Goal: Task Accomplishment & Management: Manage account settings

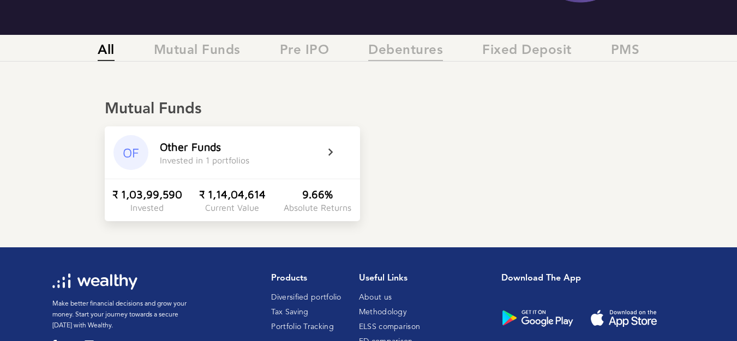
scroll to position [109, 0]
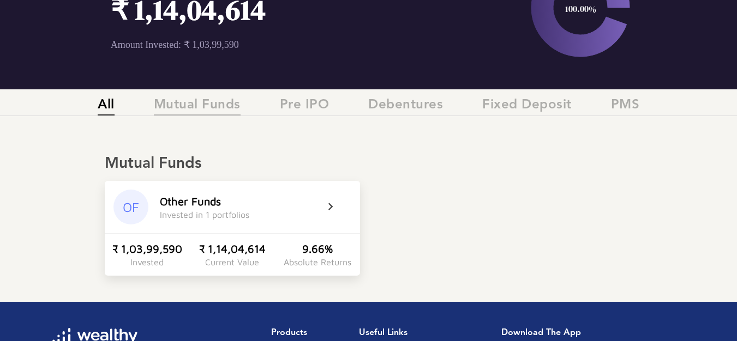
click at [193, 106] on span "Mutual Funds" at bounding box center [197, 107] width 87 height 18
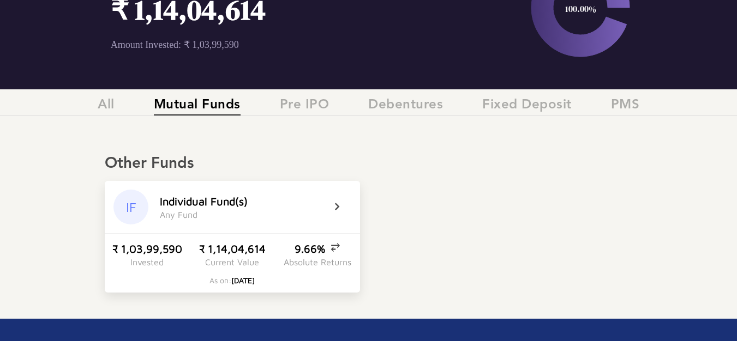
scroll to position [164, 0]
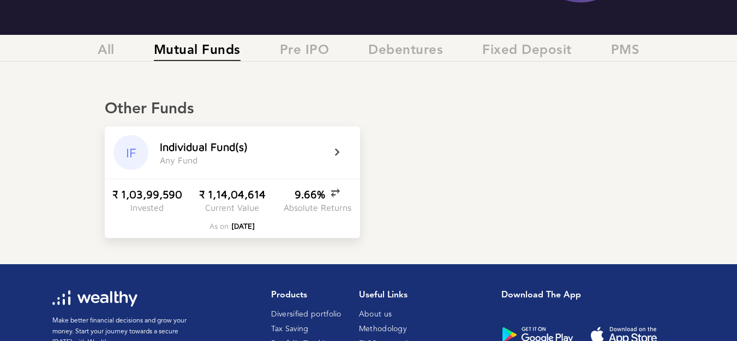
click at [333, 154] on icon at bounding box center [343, 152] width 27 height 13
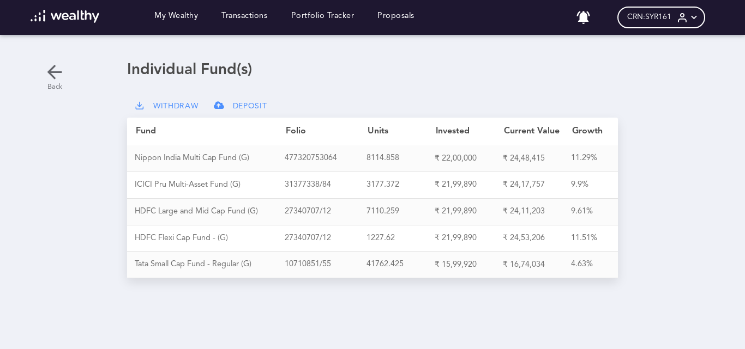
click at [53, 74] on icon at bounding box center [55, 72] width 22 height 22
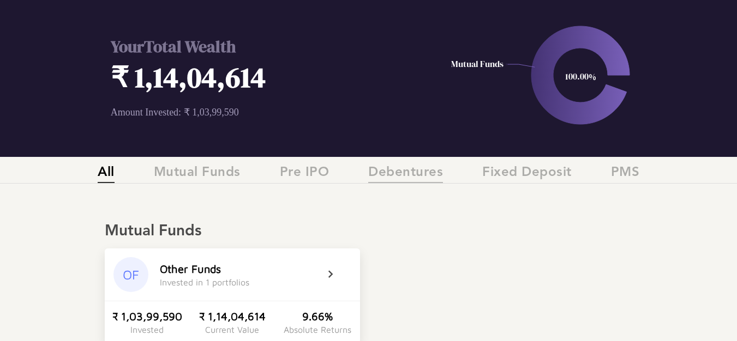
scroll to position [164, 0]
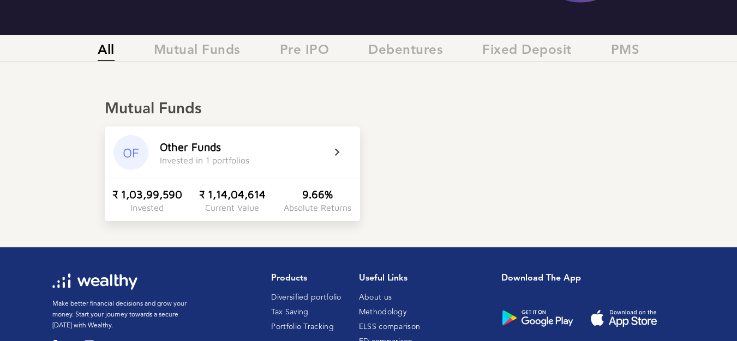
click at [337, 148] on icon at bounding box center [343, 152] width 27 height 13
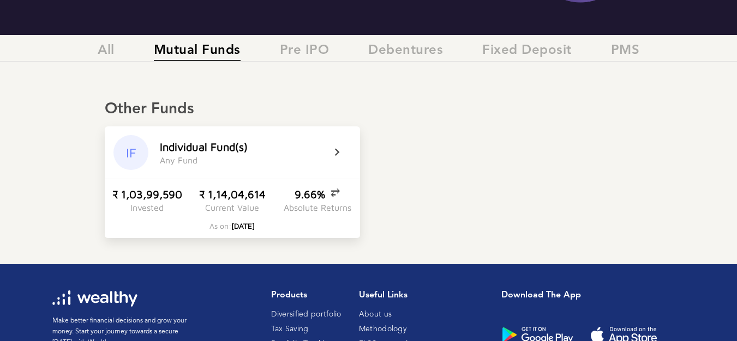
click at [335, 150] on icon at bounding box center [343, 152] width 27 height 13
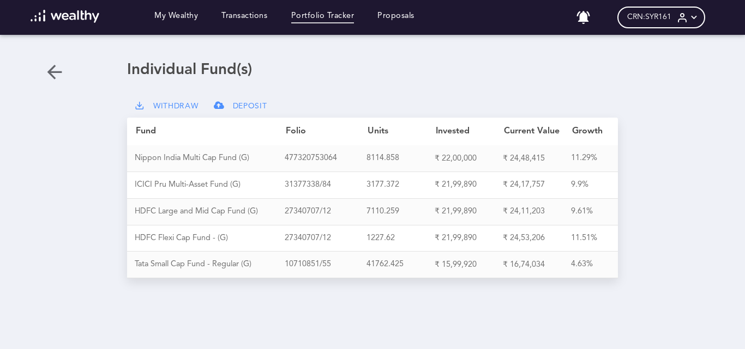
click at [328, 16] on link "Portfolio Tracker" at bounding box center [322, 17] width 63 height 12
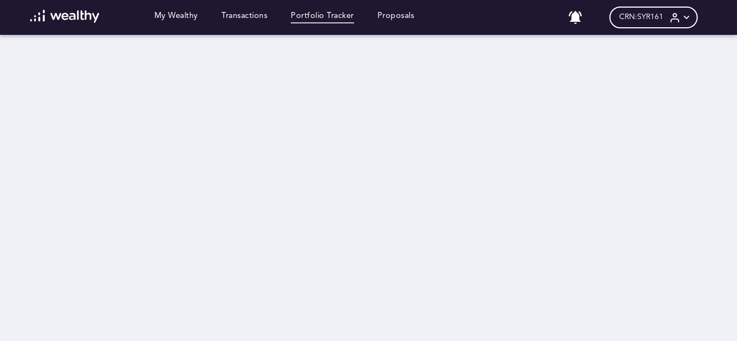
click at [692, 15] on icon at bounding box center [685, 17] width 11 height 11
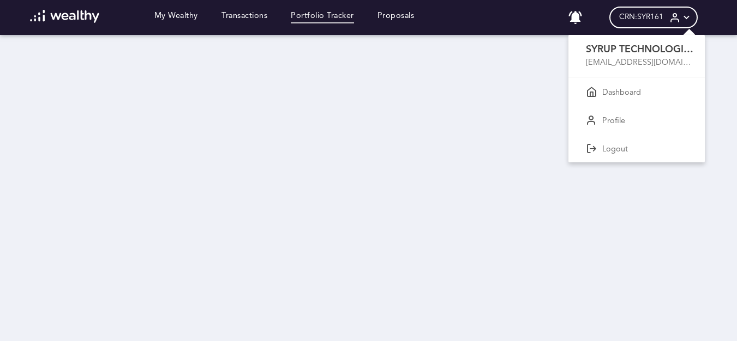
click at [581, 258] on div at bounding box center [368, 170] width 737 height 341
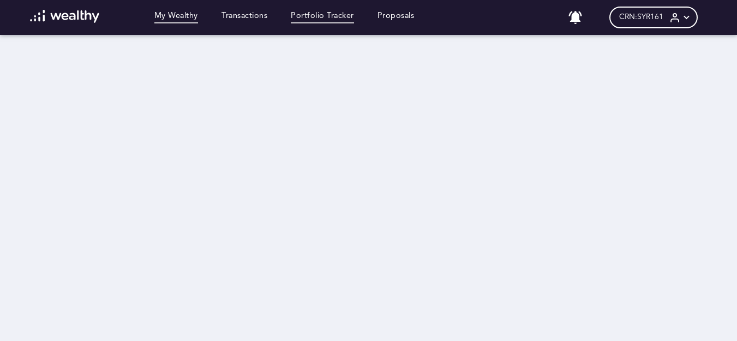
click at [186, 16] on link "My Wealthy" at bounding box center [176, 17] width 44 height 12
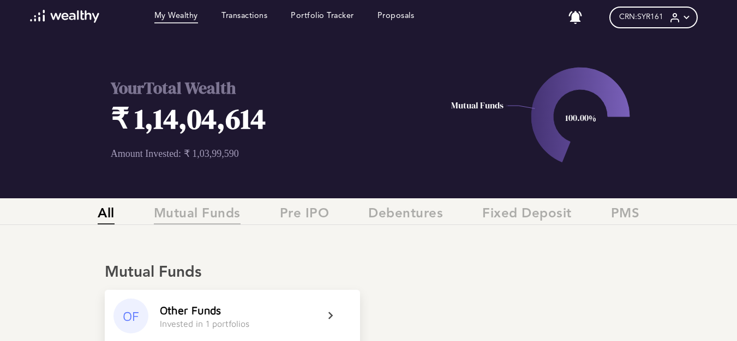
click at [203, 218] on span "Mutual Funds" at bounding box center [197, 216] width 87 height 18
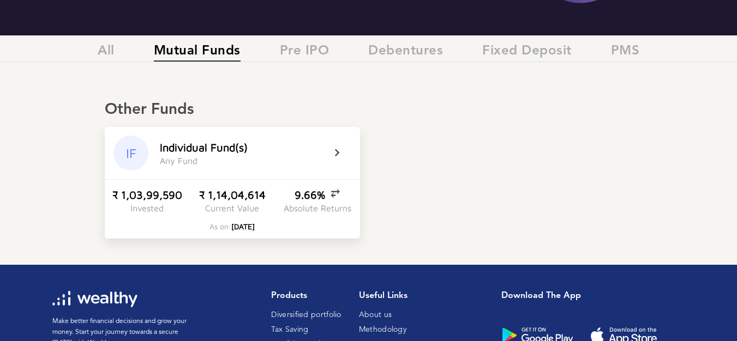
scroll to position [164, 0]
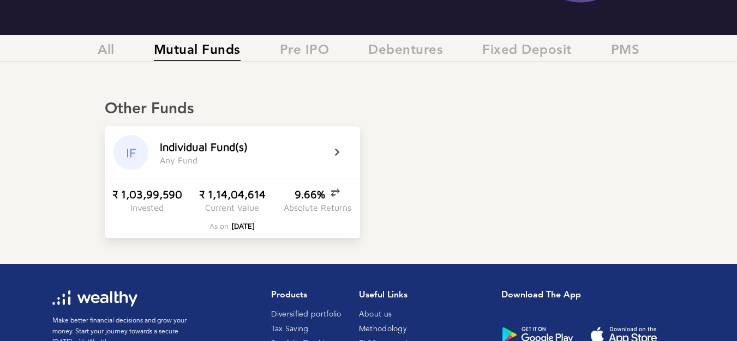
click at [334, 149] on icon at bounding box center [343, 152] width 27 height 13
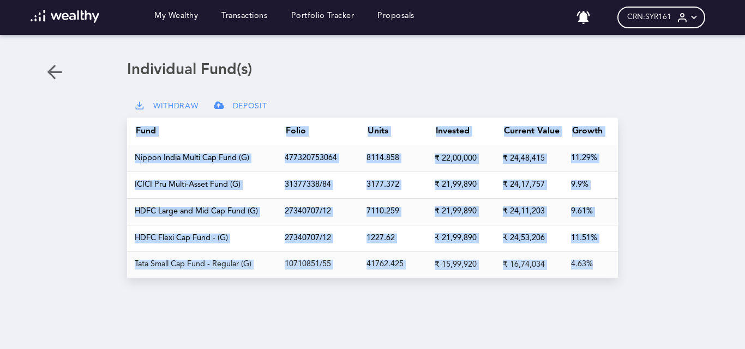
drag, startPoint x: 132, startPoint y: 128, endPoint x: 596, endPoint y: 259, distance: 482.2
click at [596, 259] on div "Fund Folio Units Invested Current Value Growth N i p p o n I n d i a M u l t i …" at bounding box center [372, 198] width 491 height 161
copy div "Fund Folio Units Invested Current Value Growth N i p p o n I n d i a M u l t i …"
click at [470, 300] on div "Loading dashboard My Wealthy Transactions Portfolio Tracker Proposals No notifi…" at bounding box center [372, 174] width 745 height 349
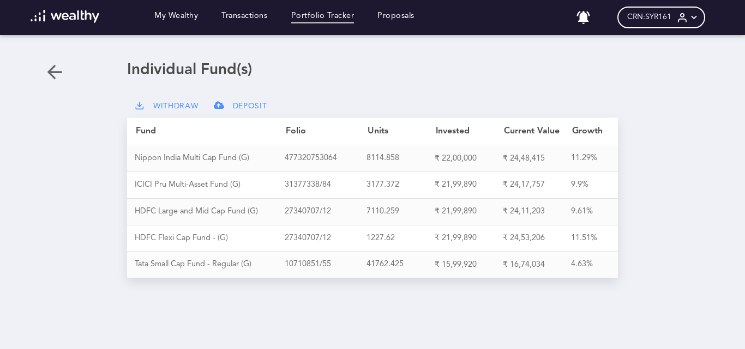
click at [321, 15] on link "Portfolio Tracker" at bounding box center [322, 17] width 63 height 12
